Goal: Task Accomplishment & Management: Manage account settings

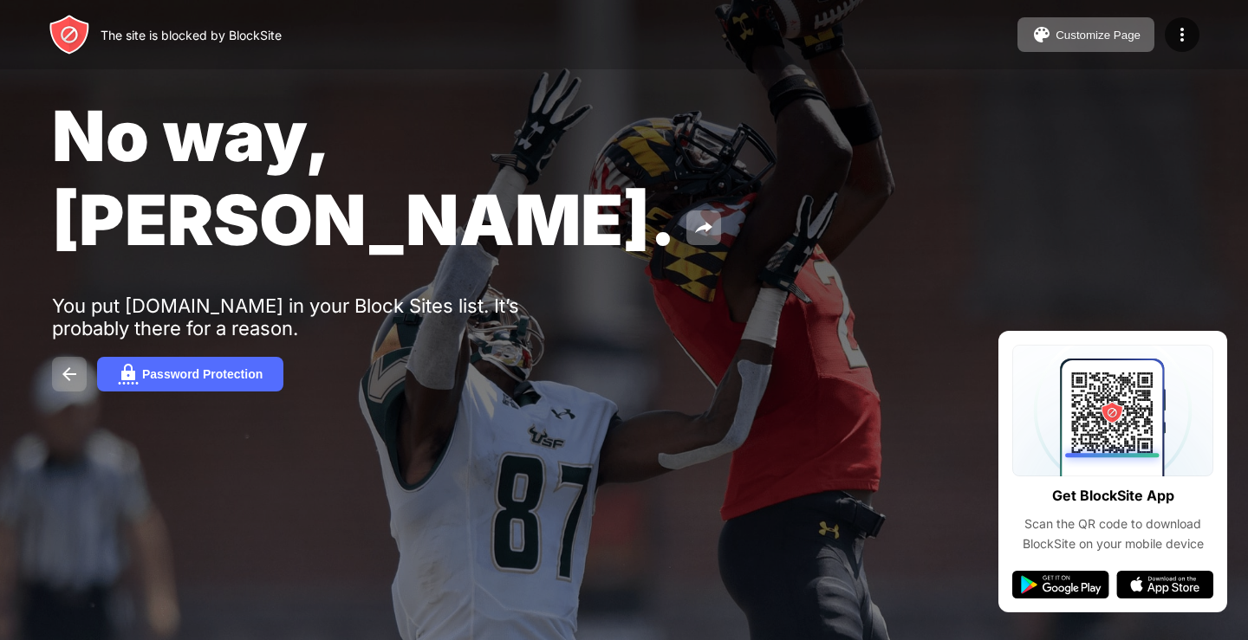
click at [74, 364] on img at bounding box center [69, 374] width 21 height 21
